Goal: Information Seeking & Learning: Learn about a topic

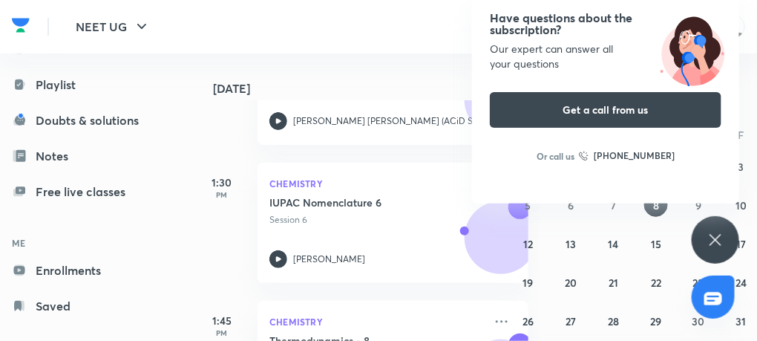
scroll to position [441, 0]
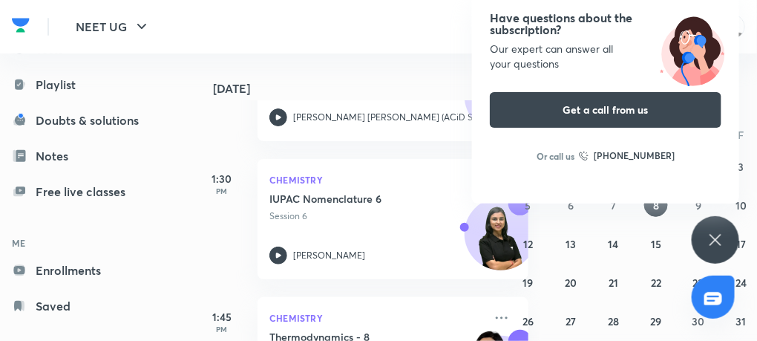
click at [724, 237] on icon at bounding box center [716, 240] width 18 height 18
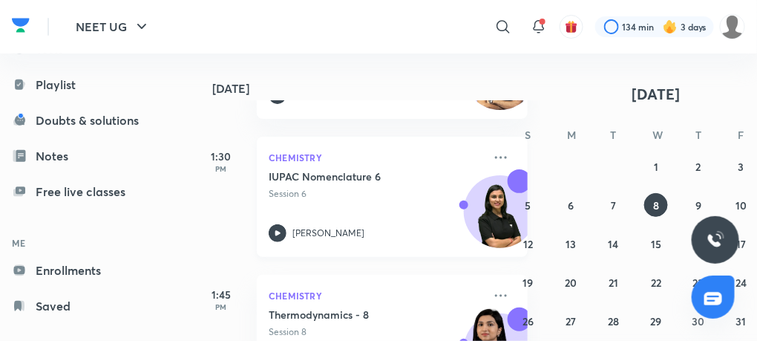
scroll to position [464, 1]
click at [272, 234] on icon at bounding box center [278, 232] width 18 height 18
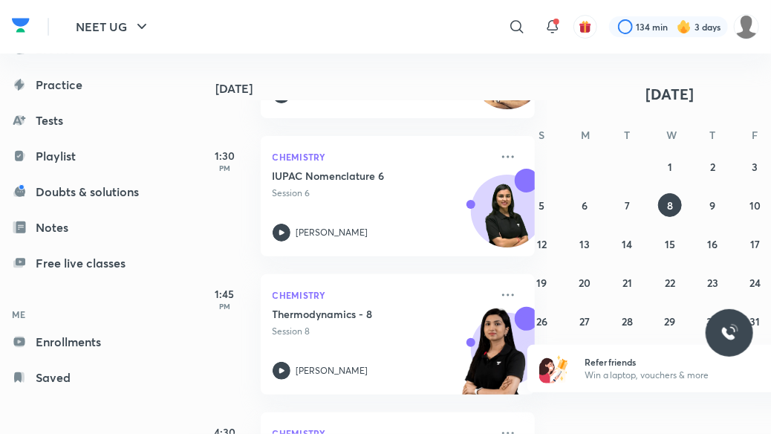
scroll to position [180, 0]
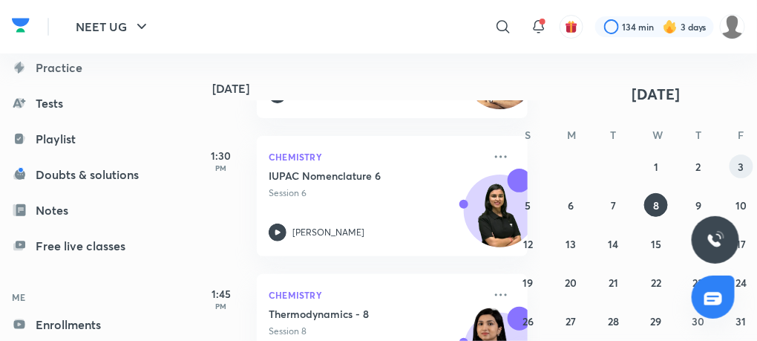
click at [748, 165] on button "3" at bounding box center [742, 166] width 24 height 24
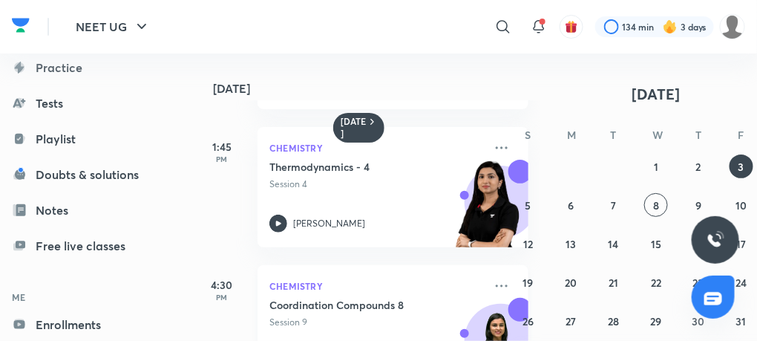
scroll to position [462, 0]
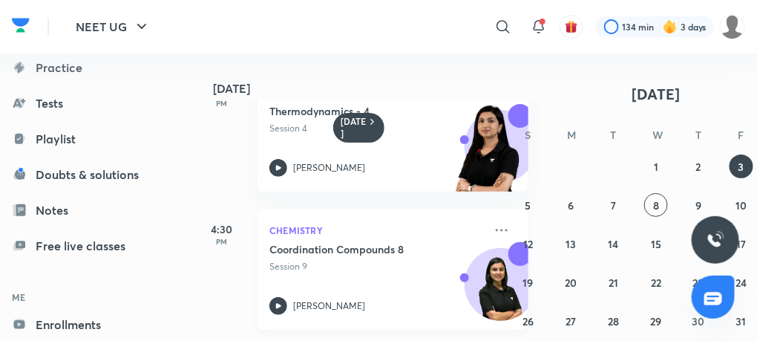
click at [280, 297] on icon at bounding box center [278, 306] width 18 height 18
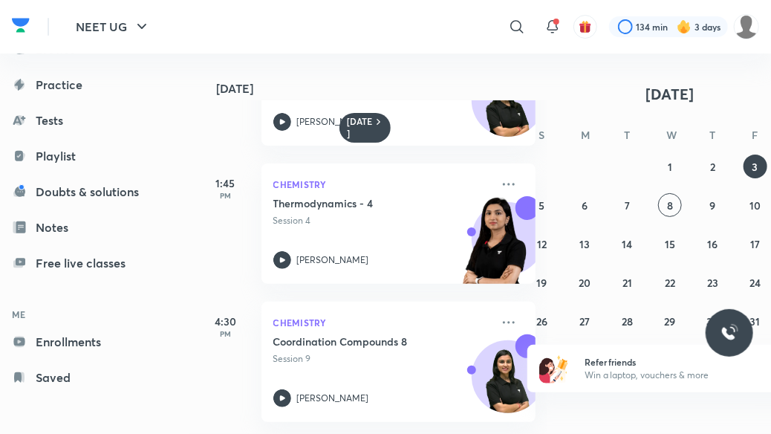
scroll to position [380, 0]
